Goal: Transaction & Acquisition: Purchase product/service

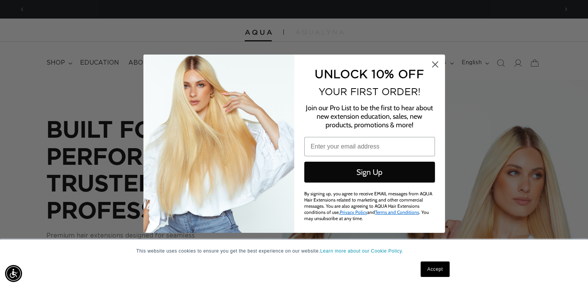
click at [434, 61] on circle "Close dialog" at bounding box center [434, 64] width 13 height 13
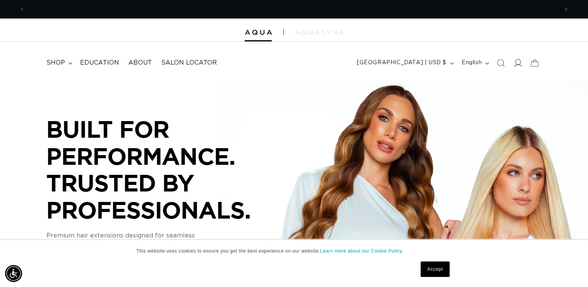
click at [517, 62] on icon at bounding box center [517, 63] width 8 height 8
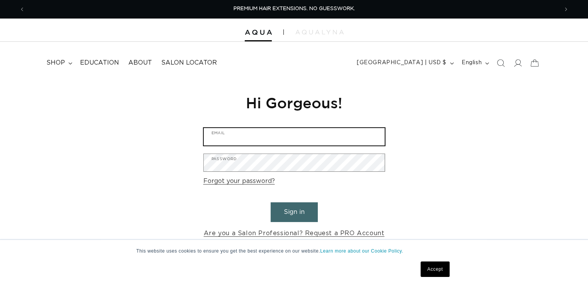
click at [240, 134] on input "Email" at bounding box center [294, 136] width 181 height 17
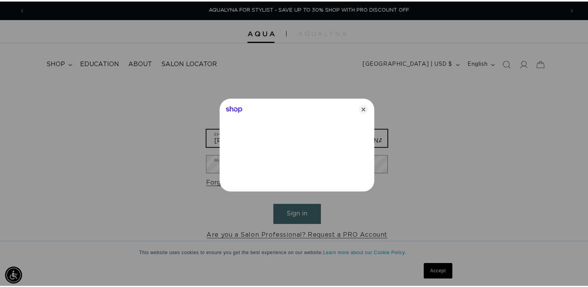
scroll to position [0, 1078]
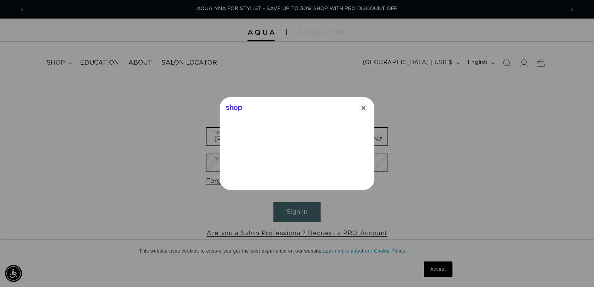
type input "[PERSON_NAME][EMAIL_ADDRESS][PERSON_NAME][DOMAIN_NAME]"
click at [363, 105] on icon "Close" at bounding box center [363, 107] width 9 height 9
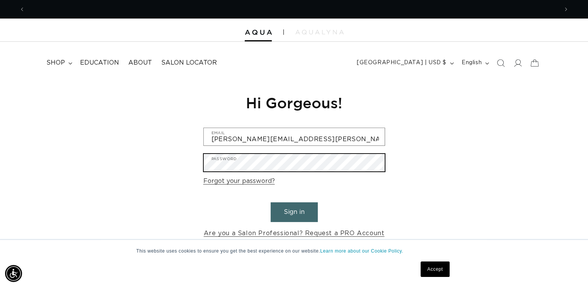
scroll to position [0, 0]
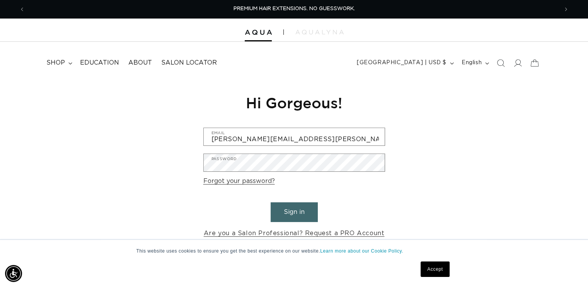
click at [289, 208] on button "Sign in" at bounding box center [294, 212] width 47 height 20
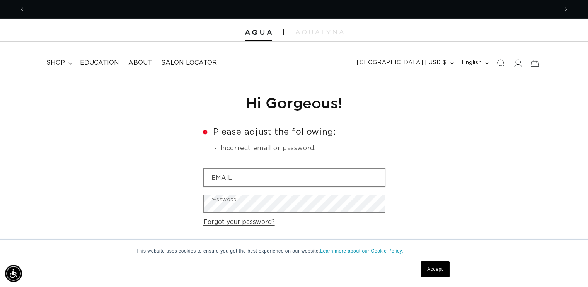
scroll to position [0, 1066]
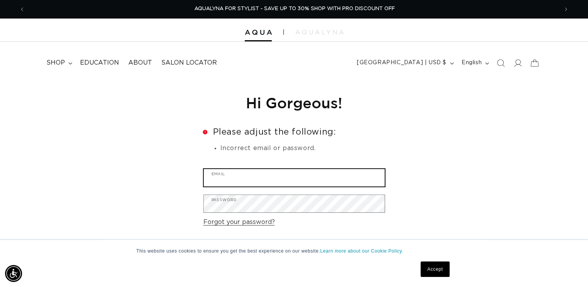
click at [209, 178] on input "Email" at bounding box center [294, 177] width 181 height 17
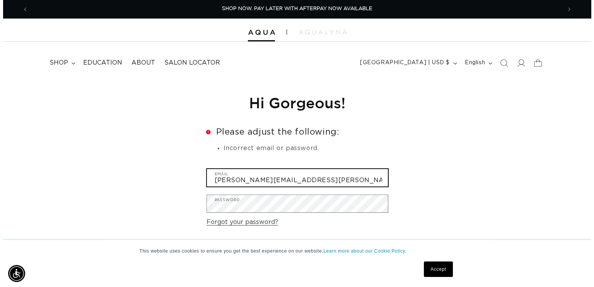
scroll to position [0, 539]
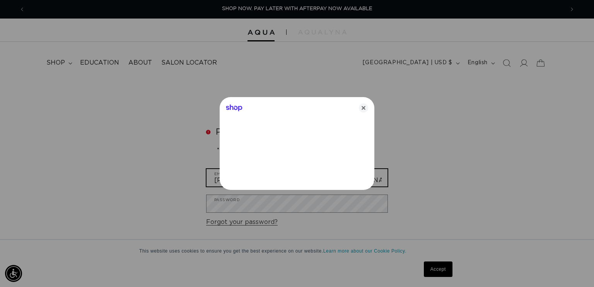
type input "[PERSON_NAME][EMAIL_ADDRESS][PERSON_NAME][DOMAIN_NAME]"
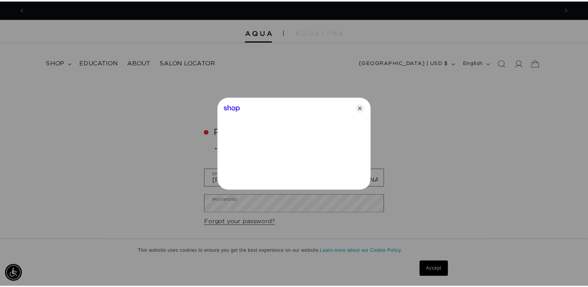
scroll to position [0, 1078]
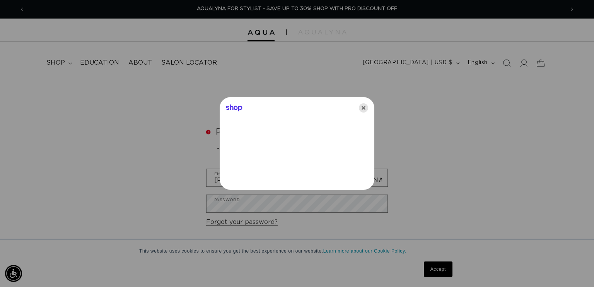
click at [362, 106] on icon "Close" at bounding box center [363, 107] width 9 height 9
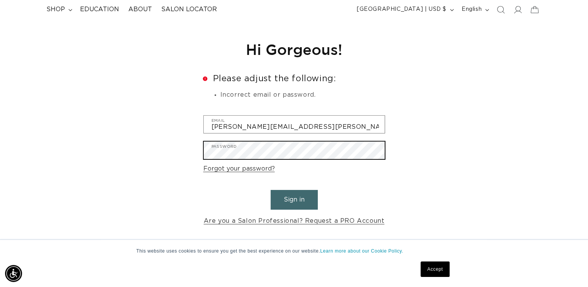
scroll to position [0, 0]
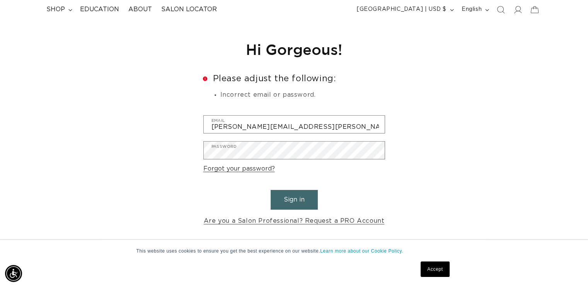
click at [282, 191] on button "Sign in" at bounding box center [294, 200] width 47 height 20
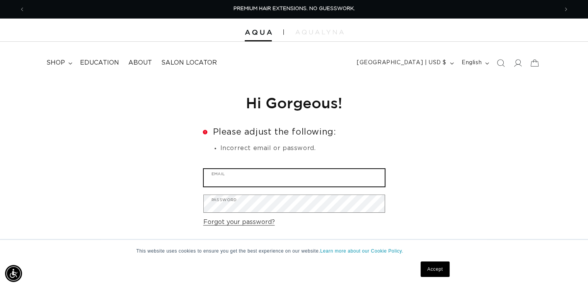
click at [243, 176] on input "Email" at bounding box center [294, 177] width 181 height 17
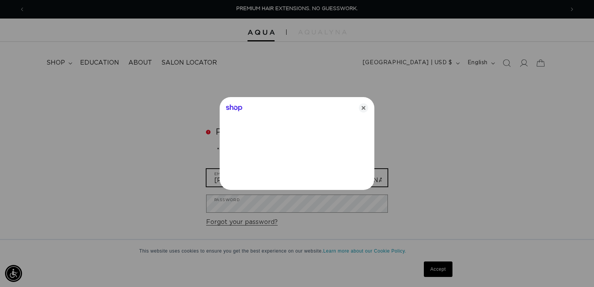
type input "[PERSON_NAME][EMAIL_ADDRESS][PERSON_NAME][DOMAIN_NAME]"
click at [363, 109] on icon "Close" at bounding box center [363, 107] width 9 height 9
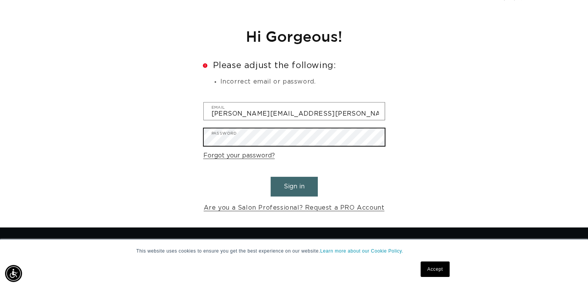
scroll to position [0, 533]
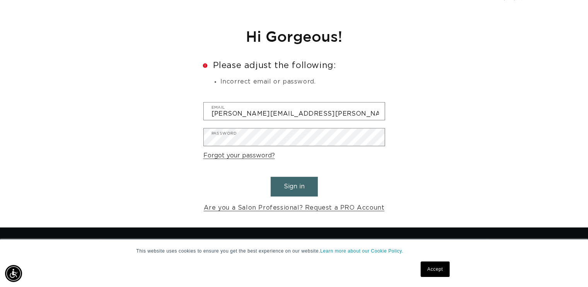
click at [280, 189] on button "Sign in" at bounding box center [294, 187] width 47 height 20
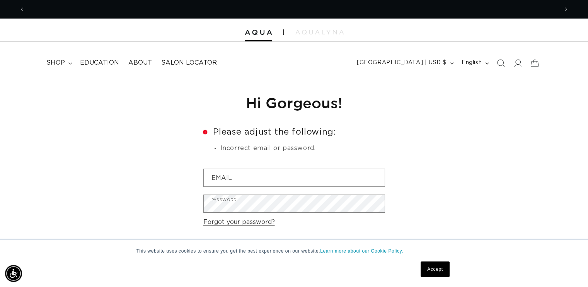
scroll to position [0, 1066]
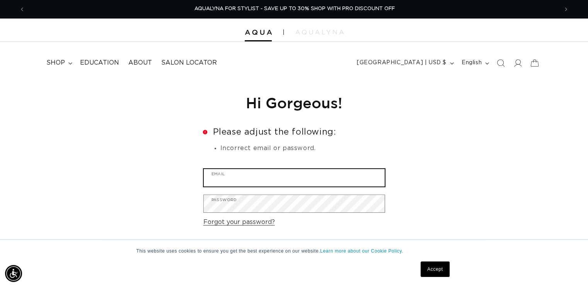
click at [240, 173] on input "Email" at bounding box center [294, 177] width 181 height 17
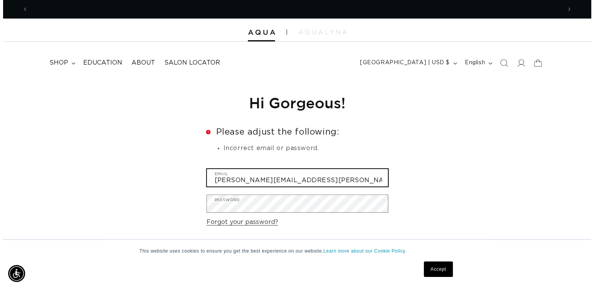
scroll to position [0, 0]
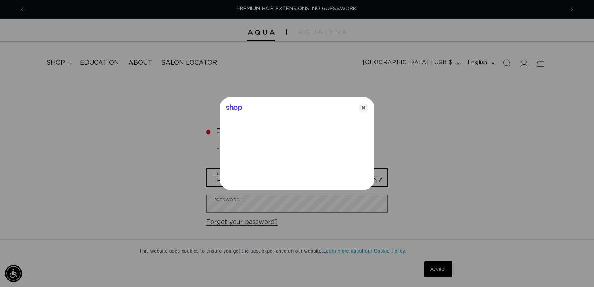
type input "erin.laakko@gmail.com"
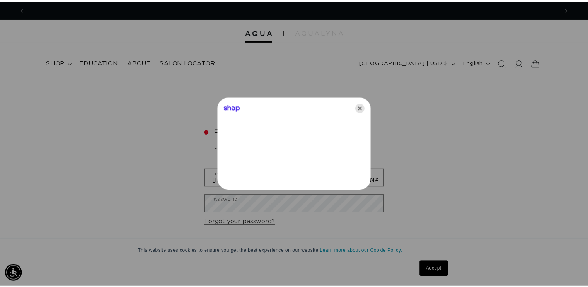
scroll to position [0, 539]
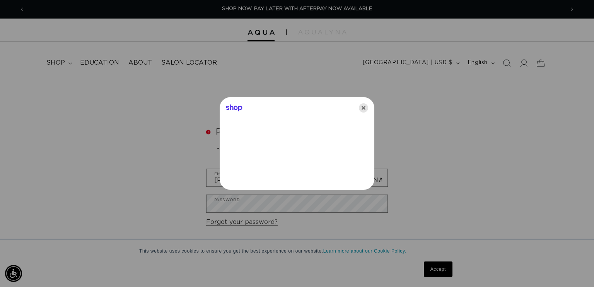
click at [362, 106] on icon "Close" at bounding box center [363, 107] width 9 height 9
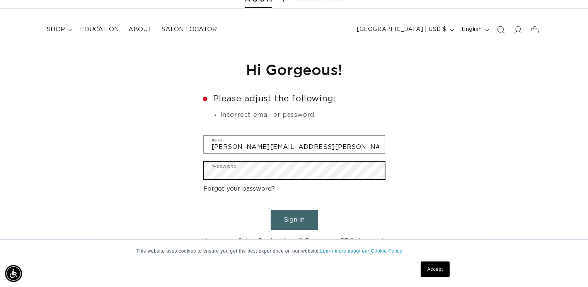
scroll to position [0, 1066]
click at [300, 219] on button "Sign in" at bounding box center [294, 220] width 47 height 20
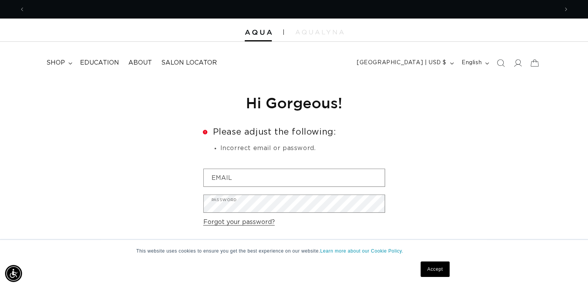
scroll to position [0, 533]
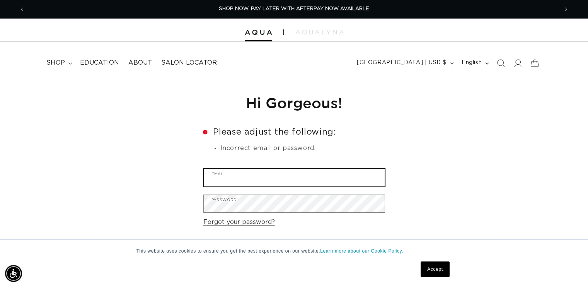
click at [238, 174] on input "Email" at bounding box center [294, 177] width 181 height 17
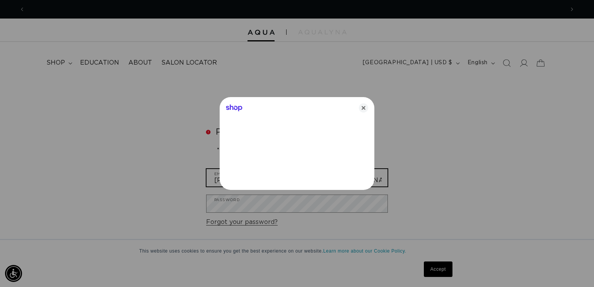
type input "erin.laakko@gmail.com"
click at [225, 205] on div at bounding box center [297, 143] width 594 height 287
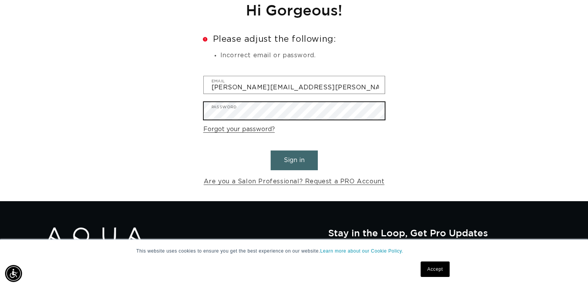
scroll to position [94, 0]
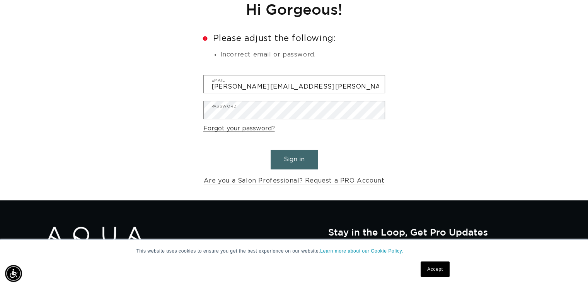
click at [288, 157] on button "Sign in" at bounding box center [294, 160] width 47 height 20
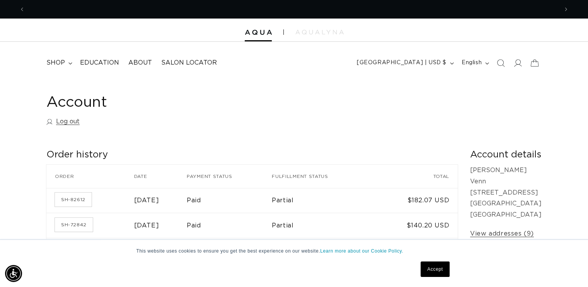
scroll to position [0, 533]
click at [57, 58] on summary "shop" at bounding box center [59, 62] width 34 height 17
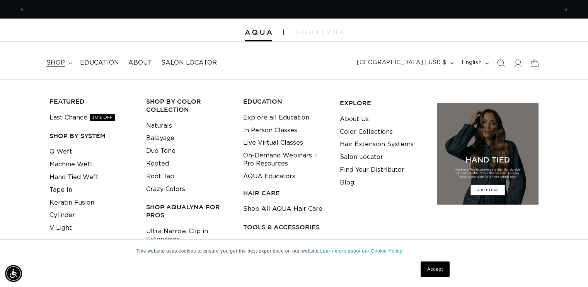
scroll to position [0, 0]
click at [156, 165] on link "Rooted" at bounding box center [157, 163] width 23 height 13
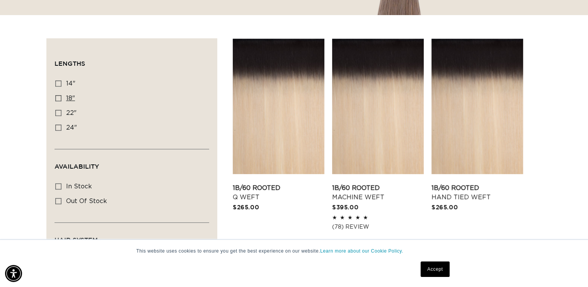
scroll to position [0, 1066]
click at [59, 98] on icon at bounding box center [58, 98] width 6 height 6
click at [59, 98] on input "18" 18" (20 products)" at bounding box center [58, 98] width 6 height 6
checkbox input "true"
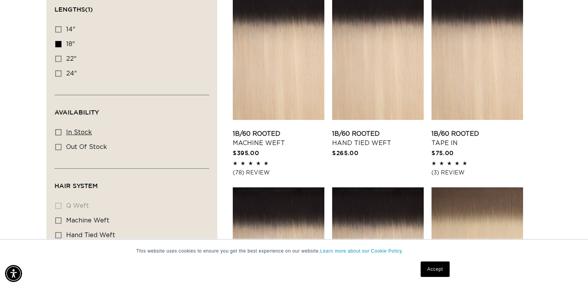
scroll to position [293, 0]
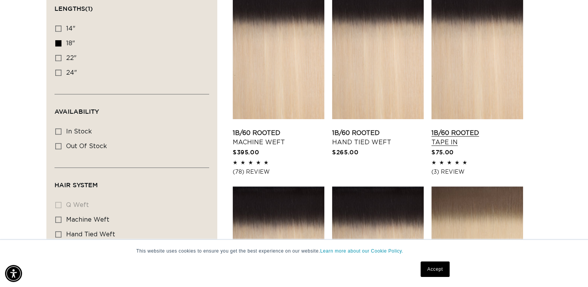
click at [473, 128] on link "1B/60 Rooted Tape In" at bounding box center [477, 137] width 92 height 19
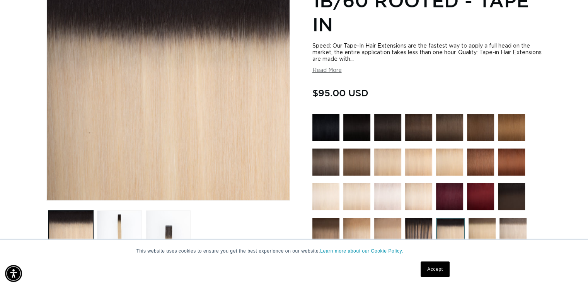
scroll to position [0, 533]
click at [329, 72] on button "Read More" at bounding box center [326, 70] width 29 height 7
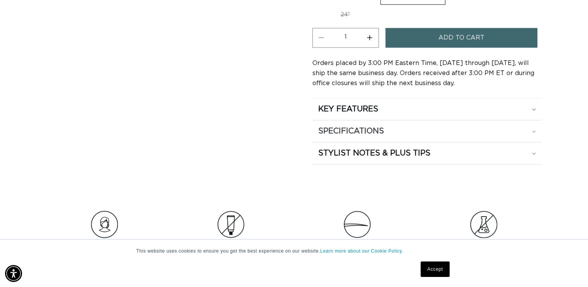
click at [534, 114] on div "SPECIFICATIONS" at bounding box center [427, 109] width 218 height 10
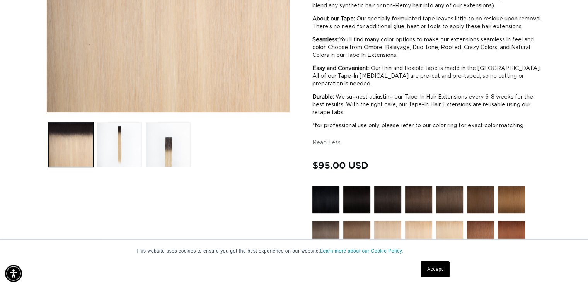
scroll to position [0, 0]
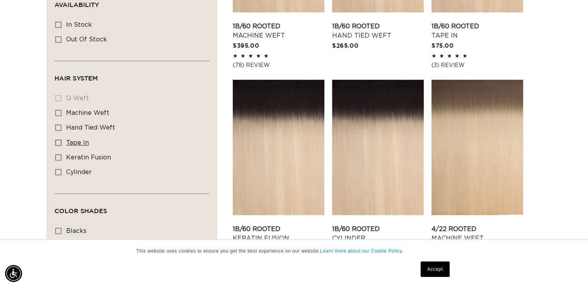
click at [76, 142] on span "tape in" at bounding box center [77, 143] width 23 height 6
click at [61, 142] on input "tape in tape in (4 products)" at bounding box center [58, 143] width 6 height 6
checkbox input "true"
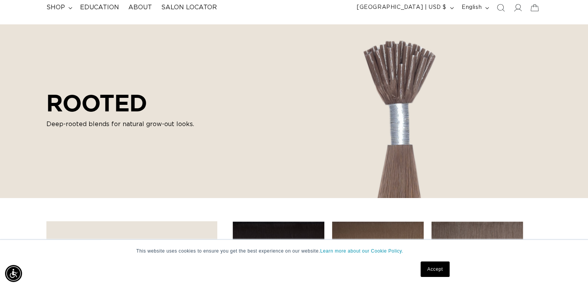
scroll to position [0, 1066]
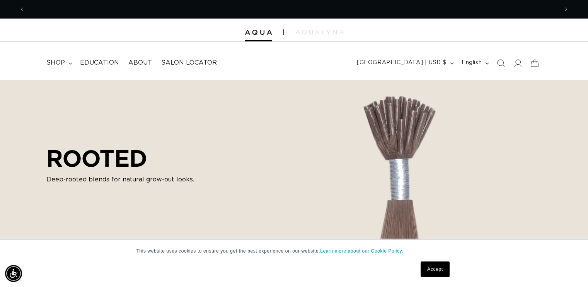
scroll to position [0, 1066]
click at [63, 59] on span "shop" at bounding box center [55, 63] width 19 height 8
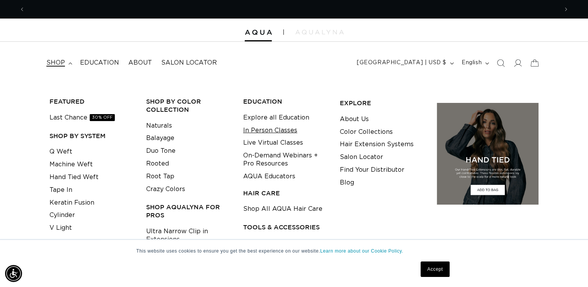
scroll to position [0, 0]
click at [61, 191] on link "Tape In" at bounding box center [60, 190] width 23 height 13
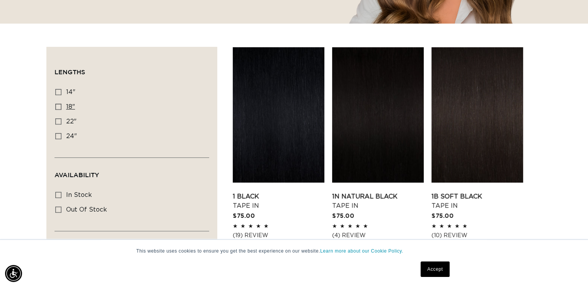
scroll to position [0, 1066]
click at [56, 107] on rect at bounding box center [58, 106] width 5 height 5
click at [56, 107] on input "18" 18" (49 products)" at bounding box center [58, 107] width 6 height 6
checkbox input "true"
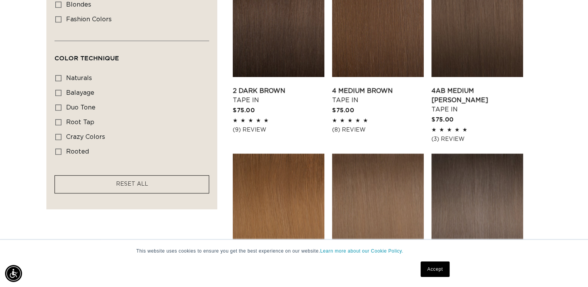
scroll to position [530, 0]
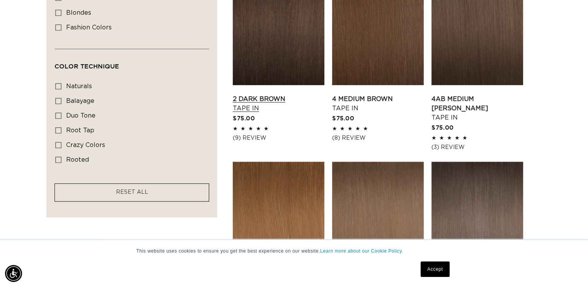
click at [268, 94] on link "2 Dark Brown Tape In" at bounding box center [279, 103] width 92 height 19
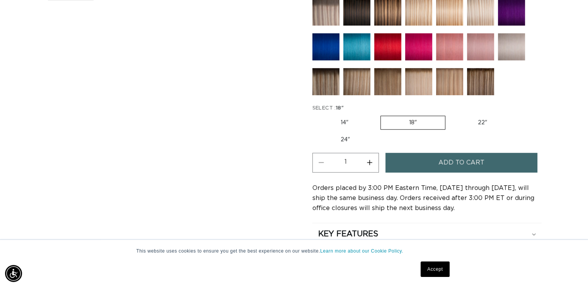
scroll to position [0, 533]
click at [476, 118] on label "22" Variant sold out or unavailable" at bounding box center [483, 122] width 66 height 13
click at [450, 114] on input "22" Variant sold out or unavailable" at bounding box center [449, 114] width 0 height 0
radio input "true"
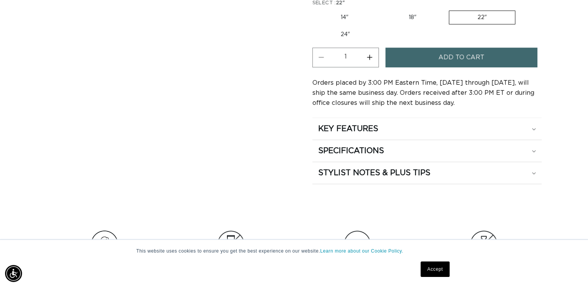
scroll to position [489, 0]
click at [533, 134] on div "SPECIFICATIONS" at bounding box center [427, 129] width 218 height 10
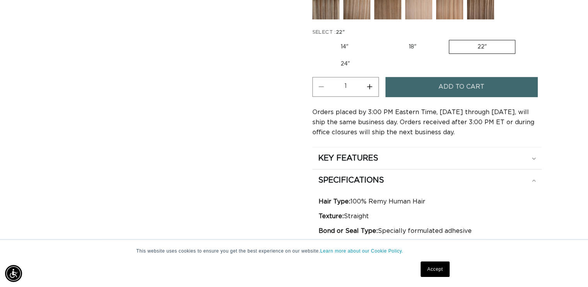
scroll to position [453, 0]
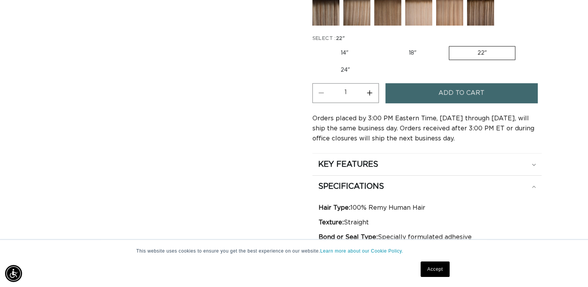
click at [416, 49] on label "18" Variant sold out or unavailable" at bounding box center [412, 52] width 64 height 13
click at [381, 45] on input "18" Variant sold out or unavailable" at bounding box center [380, 44] width 0 height 0
radio input "true"
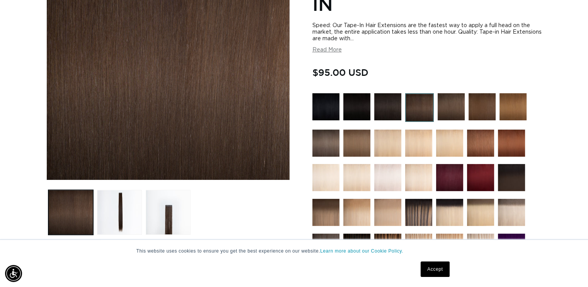
scroll to position [0, 1066]
